Goal: Task Accomplishment & Management: Manage account settings

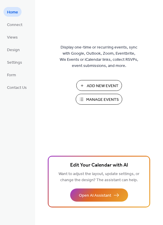
click at [104, 98] on span "Manage Events" at bounding box center [102, 100] width 33 height 6
click at [99, 97] on span "Manage Events" at bounding box center [102, 100] width 33 height 6
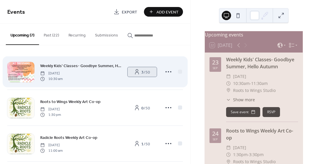
click at [142, 72] on span "3 / 50" at bounding box center [145, 72] width 9 height 6
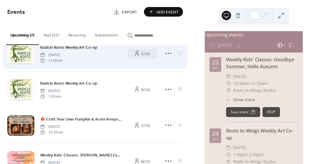
scroll to position [86, 0]
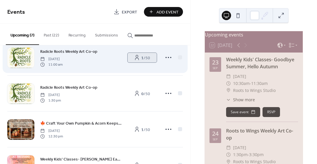
click at [142, 61] on span "1 / 50" at bounding box center [145, 58] width 9 height 6
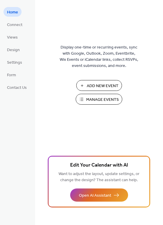
click at [94, 97] on span "Manage Events" at bounding box center [102, 100] width 33 height 6
click at [86, 97] on button "Manage Events" at bounding box center [99, 99] width 47 height 11
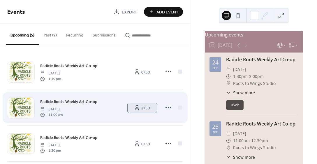
click at [148, 104] on link "2 / 50" at bounding box center [142, 108] width 29 height 10
